Goal: Transaction & Acquisition: Register for event/course

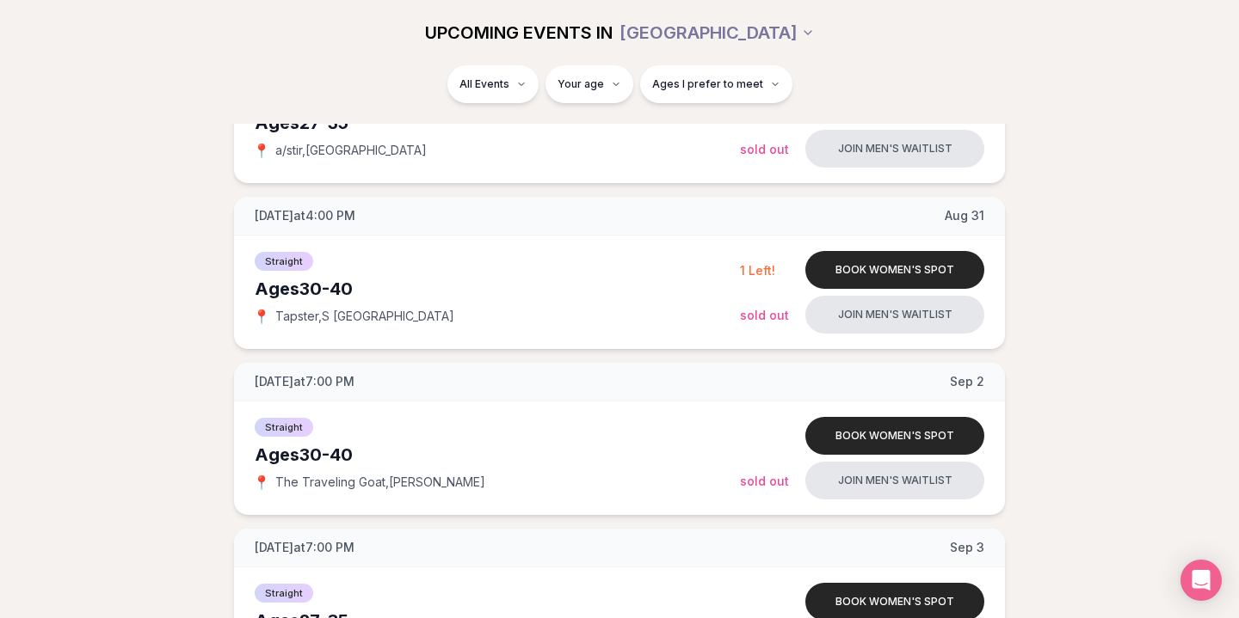
scroll to position [996, 0]
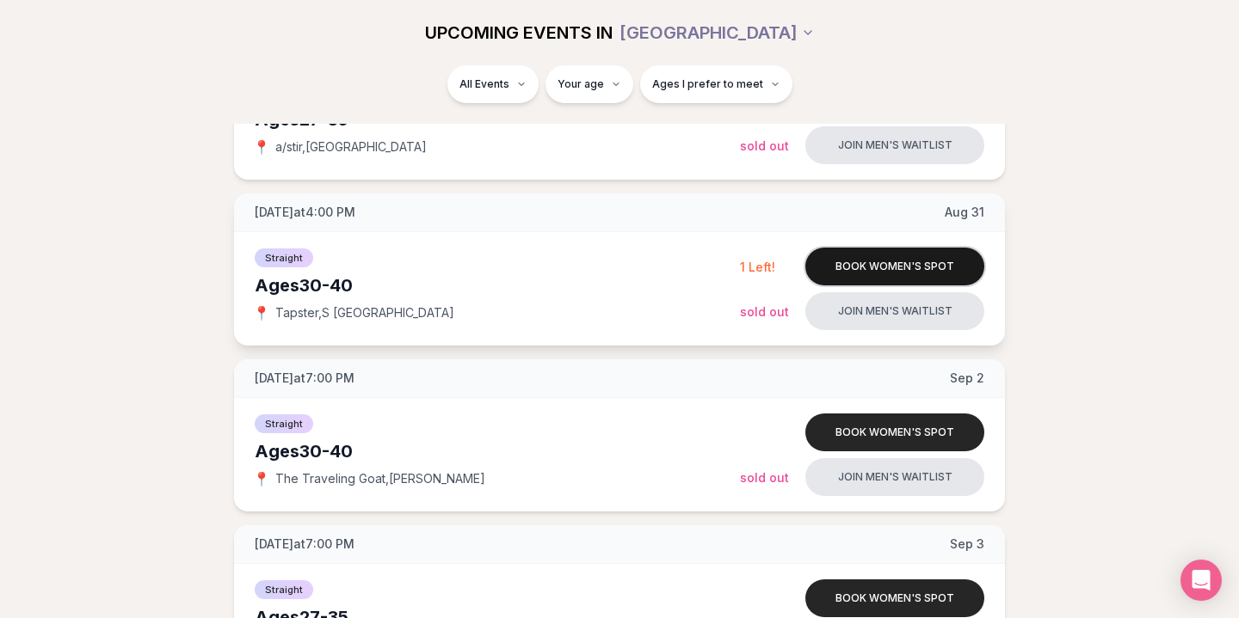
click at [861, 259] on button "Book women's spot" at bounding box center [894, 267] width 179 height 38
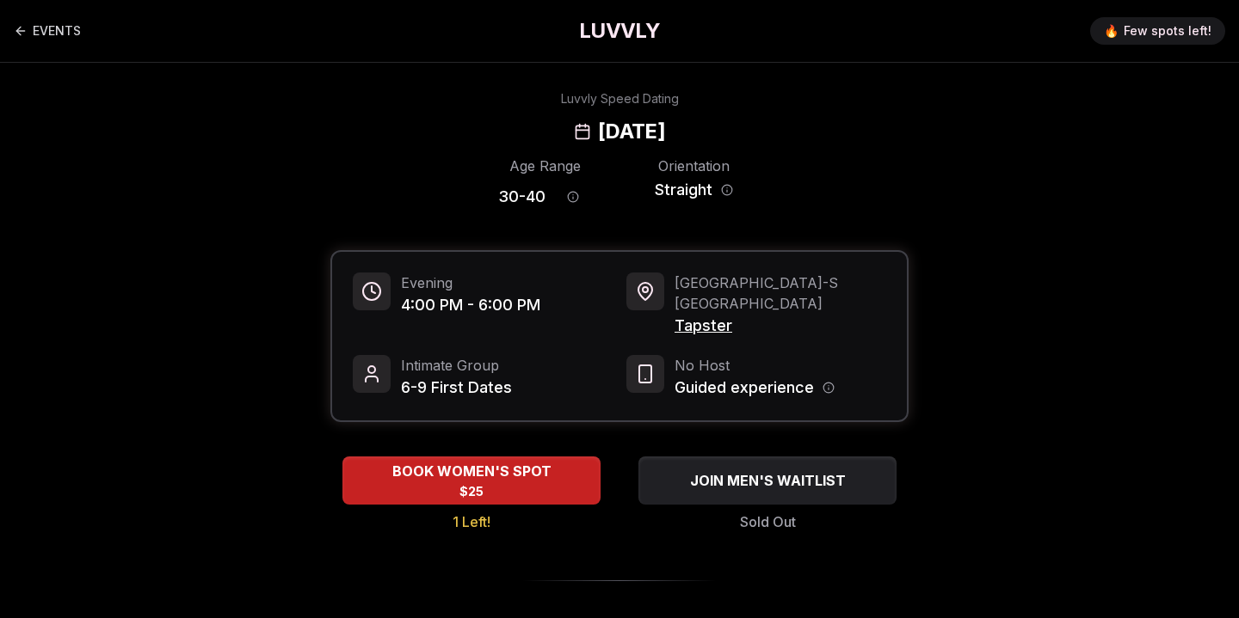
scroll to position [20, 0]
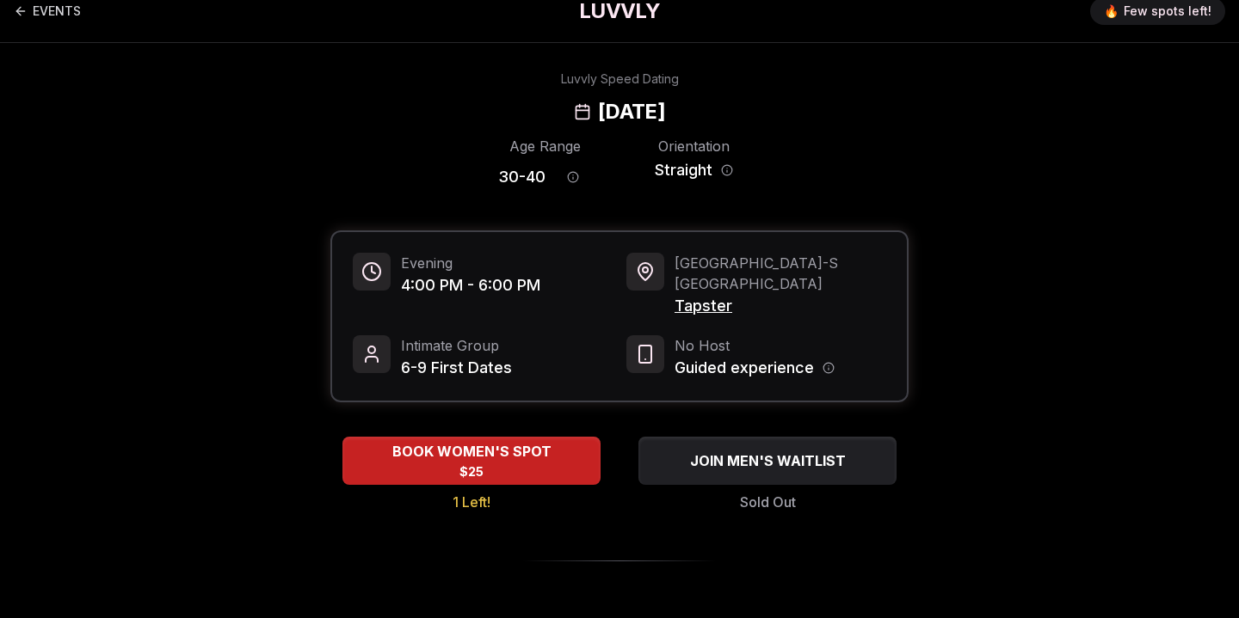
click at [896, 162] on div "Age Range 30 - 40 Orientation Straight" at bounding box center [619, 166] width 578 height 60
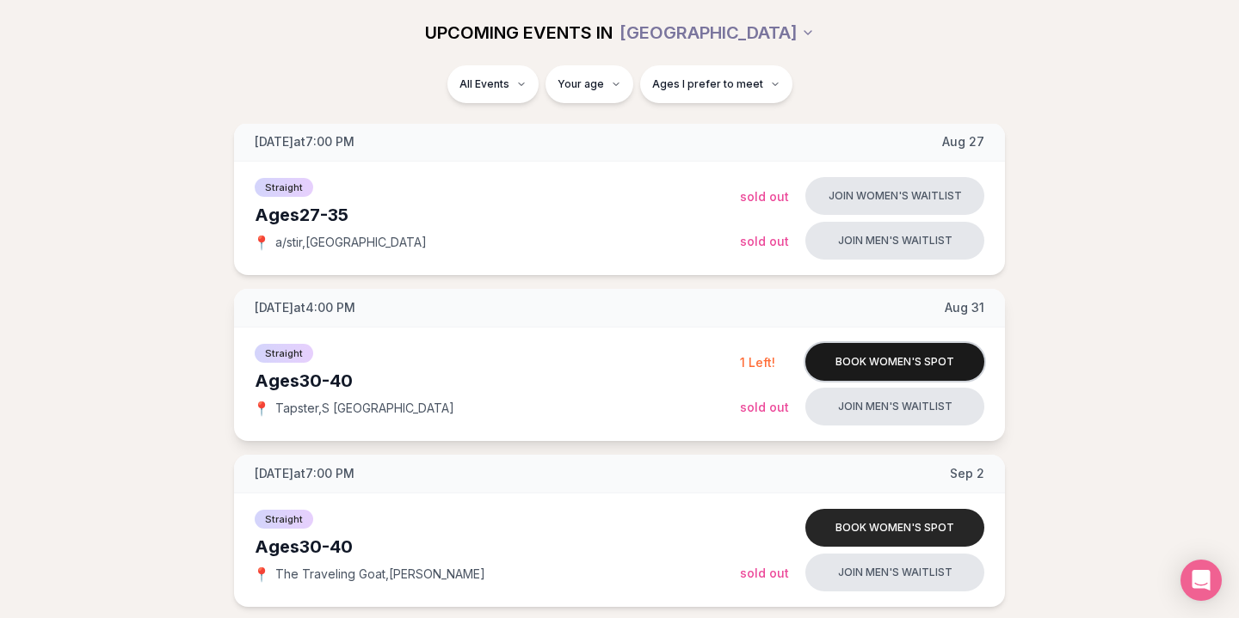
scroll to position [896, 0]
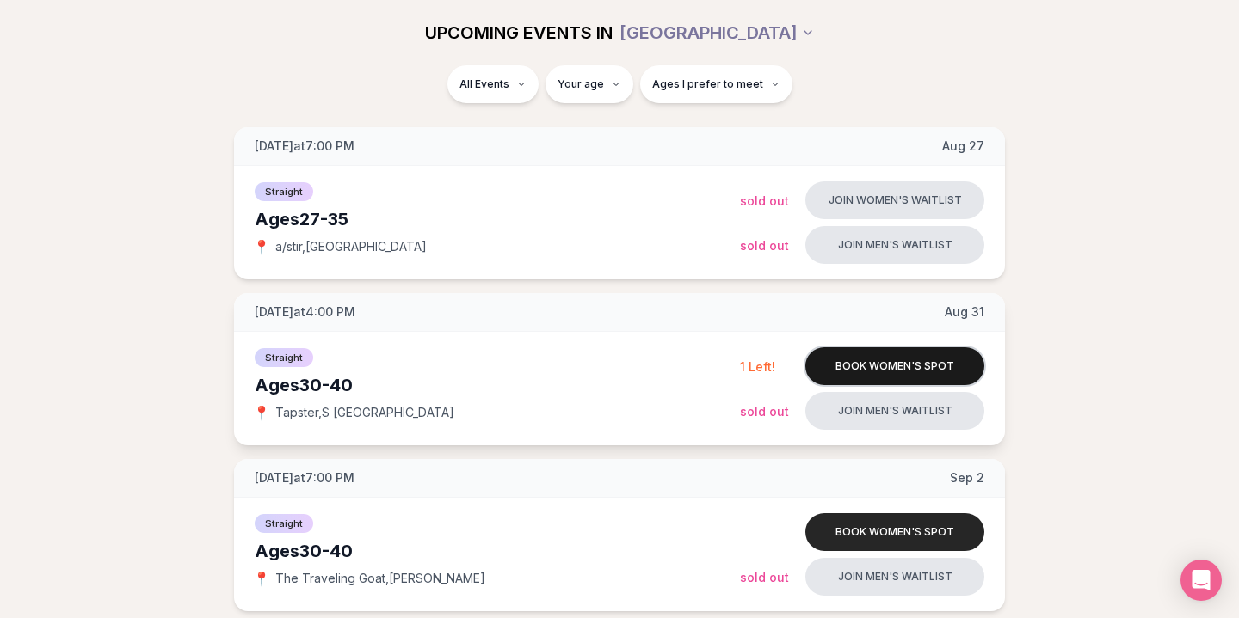
click at [867, 362] on button "Book women's spot" at bounding box center [894, 367] width 179 height 38
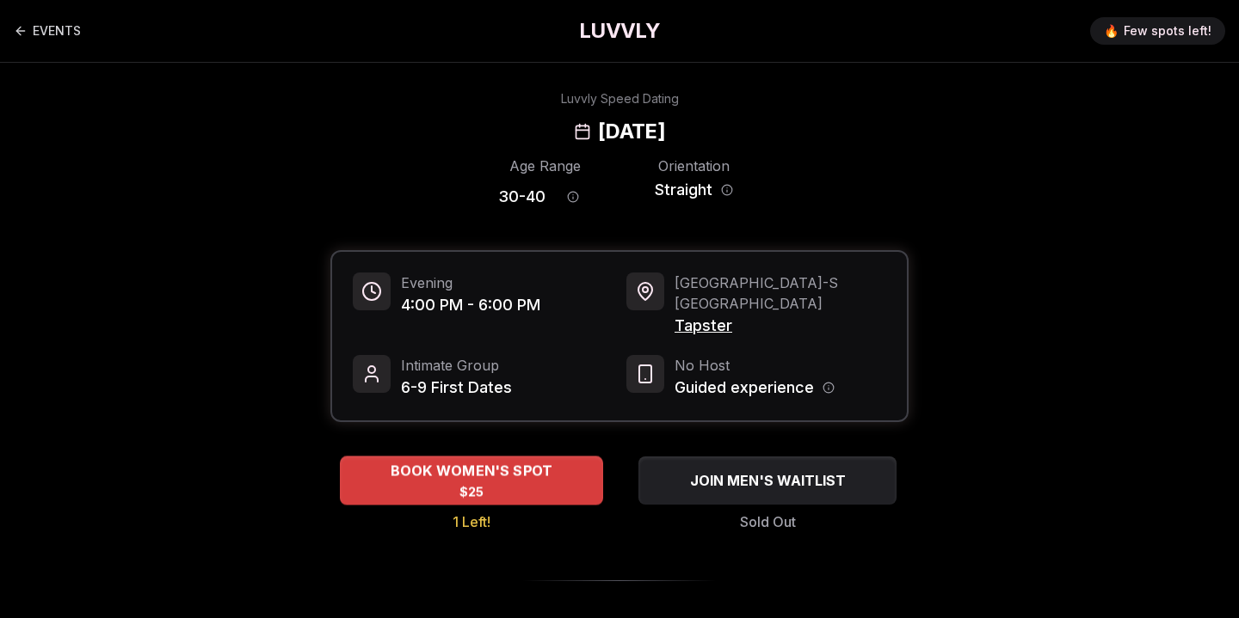
click at [520, 477] on div "BOOK WOMEN'S SPOT $25" at bounding box center [471, 480] width 263 height 47
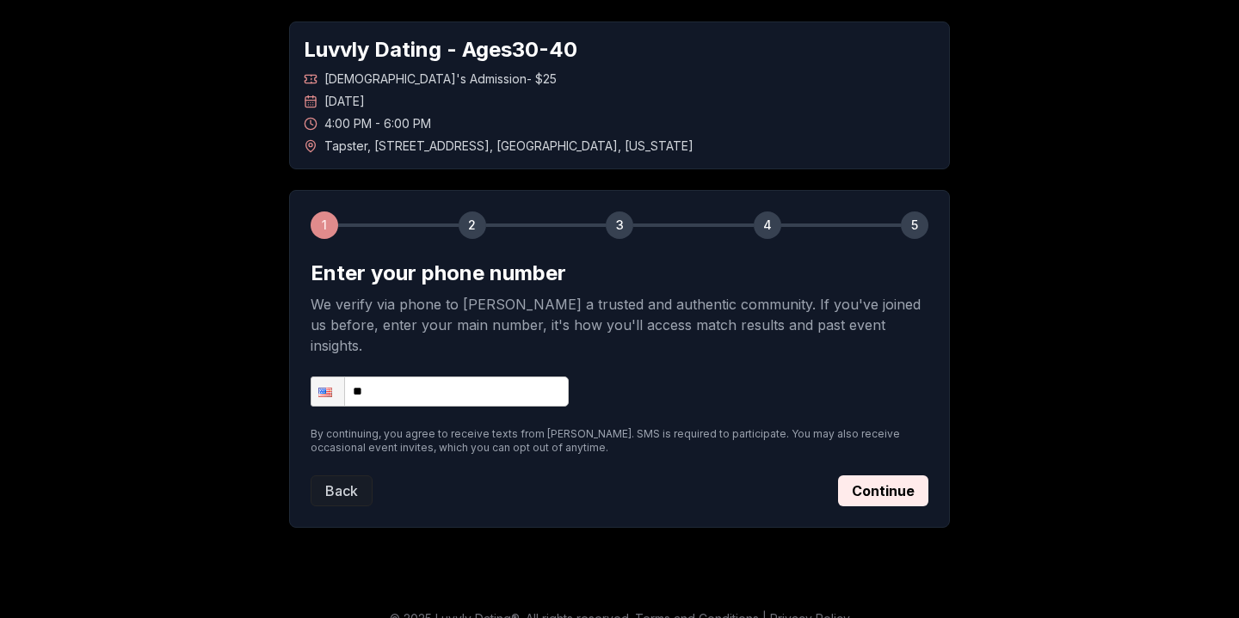
scroll to position [71, 0]
